Goal: Information Seeking & Learning: Learn about a topic

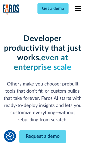
scroll to position [64, 0]
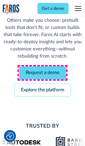
click at [43, 73] on link "Request a demo" at bounding box center [42, 73] width 47 height 13
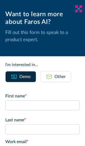
click at [79, 9] on icon at bounding box center [79, 9] width 4 height 4
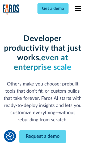
scroll to position [81, 0]
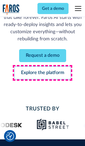
click at [43, 73] on link "Explore the platform" at bounding box center [42, 73] width 57 height 13
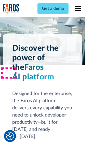
scroll to position [3998, 0]
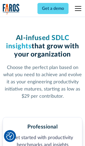
scroll to position [825, 0]
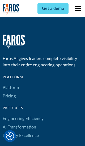
click at [10, 84] on link "Platform" at bounding box center [11, 88] width 16 height 9
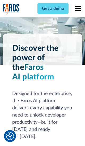
scroll to position [4168, 0]
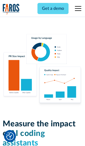
scroll to position [3290, 0]
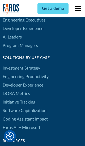
click at [16, 90] on link "DORA Metrics" at bounding box center [16, 94] width 27 height 9
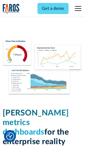
scroll to position [2330, 0]
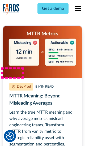
scroll to position [2392, 0]
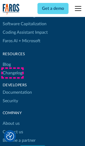
click at [12, 73] on link "Changelog" at bounding box center [13, 73] width 20 height 9
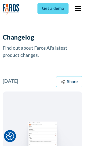
scroll to position [6428, 0]
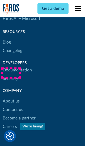
click at [11, 97] on link "About us" at bounding box center [11, 101] width 17 height 9
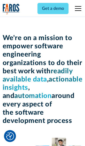
scroll to position [1835, 0]
